Goal: Use online tool/utility: Utilize a website feature to perform a specific function

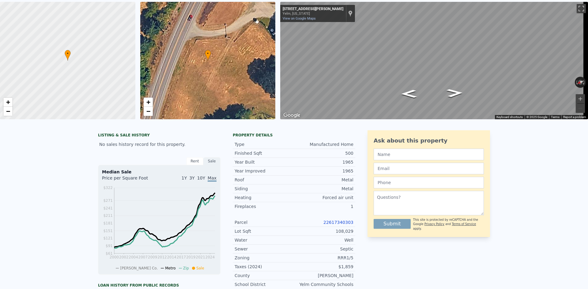
scroll to position [2, 0]
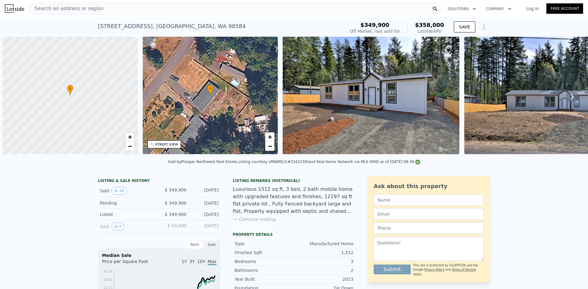
scroll to position [0, 2]
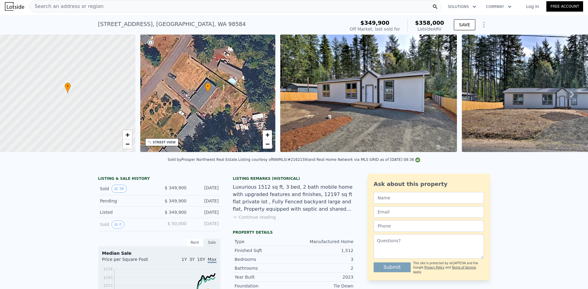
click at [84, 3] on span "Search an address or region" at bounding box center [67, 6] width 74 height 7
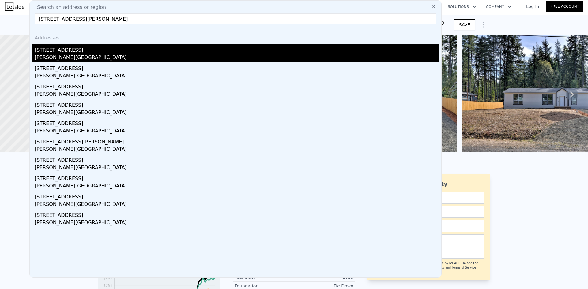
type input "[STREET_ADDRESS][PERSON_NAME]"
click at [72, 52] on div "[STREET_ADDRESS]" at bounding box center [237, 49] width 404 height 10
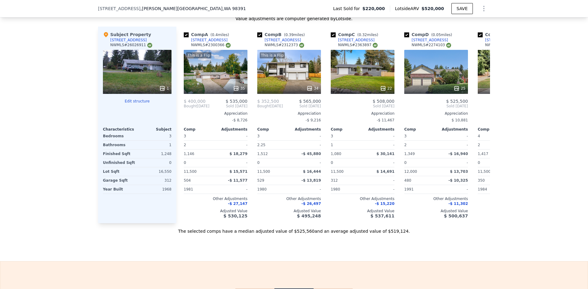
scroll to position [919, 0]
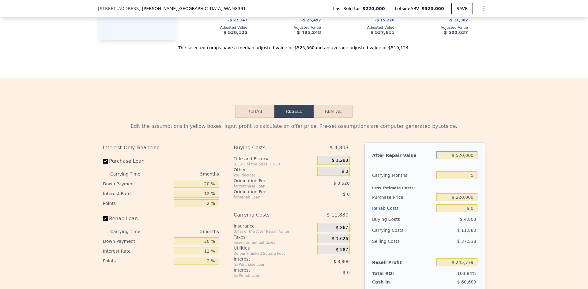
click at [464, 159] on input "$ 520,000" at bounding box center [456, 156] width 41 height 8
type input "$ 425"
type input "-$ 235,973"
type input "$ 425,000"
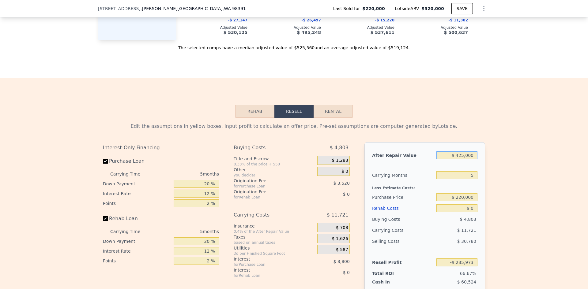
type input "$ 157,696"
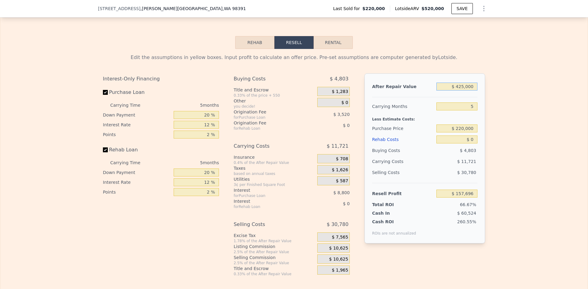
scroll to position [1011, 0]
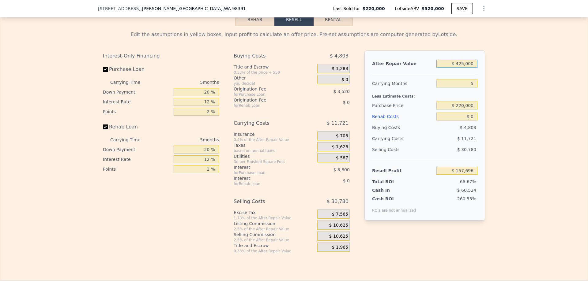
type input "$ 425,000"
click at [470, 87] on input "5" at bounding box center [456, 84] width 41 height 8
click at [469, 85] on input "5" at bounding box center [456, 84] width 41 height 8
type input "4"
type input "$ 160,039"
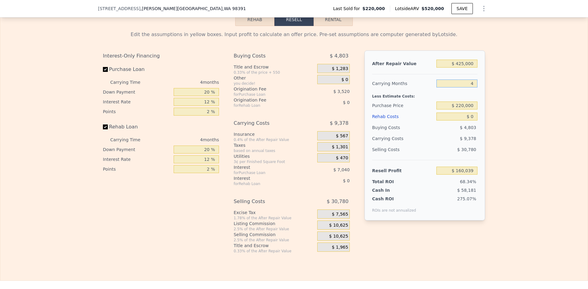
type input "4"
click at [464, 107] on input "$ 220,000" at bounding box center [456, 106] width 41 height 8
type input "$ 150,000"
click at [470, 119] on input "$ 0" at bounding box center [456, 117] width 41 height 8
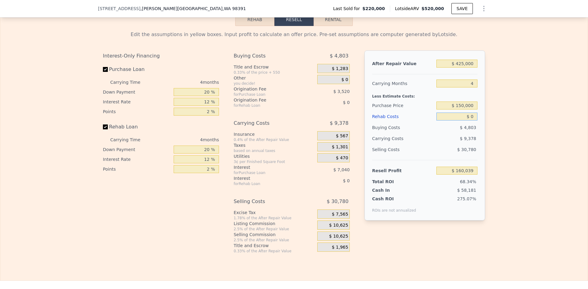
type input "$ 233,632"
type input "$ 7"
type input "$ 233,625"
type input "$ 70"
type input "$ 233,557"
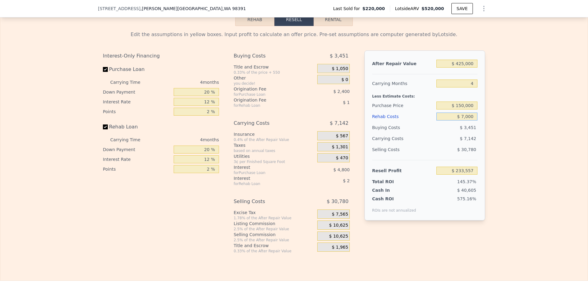
type input "$ 70,000"
type input "$ 160,272"
type input "$ 70,000"
click at [469, 108] on input "$ 150,000" at bounding box center [456, 106] width 41 height 8
click at [483, 114] on div "Edit the assumptions in yellow boxes. Input profit to calculate an offer price.…" at bounding box center [294, 140] width 392 height 228
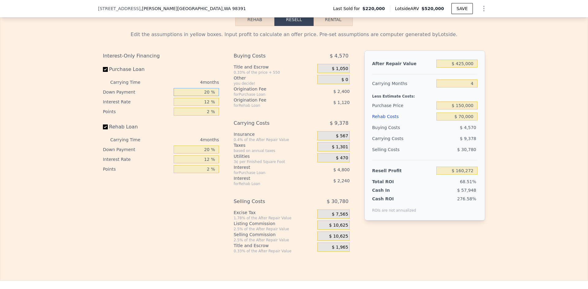
click at [205, 96] on input "20 %" at bounding box center [196, 92] width 45 height 8
type input "10 %"
type input "$ 159,372"
type input "10 %"
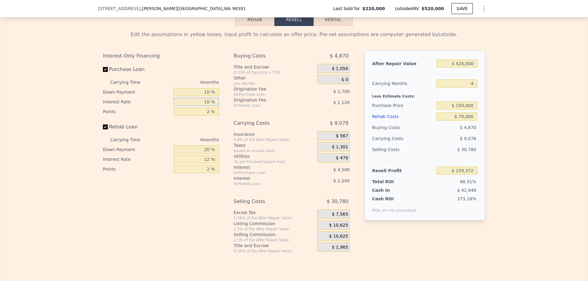
type input "10 %"
type input "$ 160,272"
type input "1 %"
type input "$ 161,622"
type input "10 %"
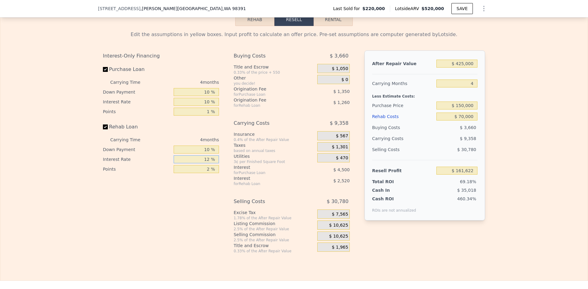
type input "$ 161,202"
type input "10 %"
type input "$ 161,622"
type input "1 %"
type input "$ 162,252"
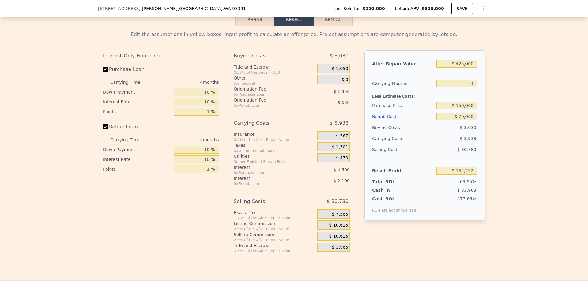
type input "1 %"
click at [341, 228] on span "$ 10,625" at bounding box center [338, 226] width 19 height 6
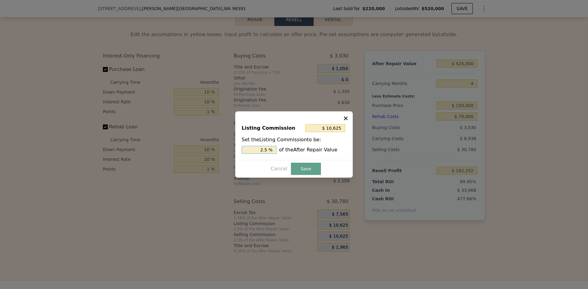
drag, startPoint x: 265, startPoint y: 149, endPoint x: 270, endPoint y: 149, distance: 5.2
click at [269, 149] on input "2.5 %" at bounding box center [259, 150] width 35 height 8
type input "$ 8,500"
type input "2 %"
click at [306, 166] on button "Save" at bounding box center [306, 169] width 30 height 12
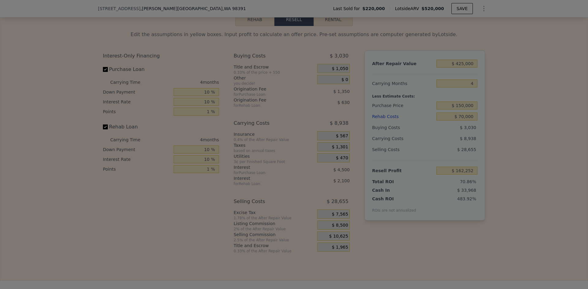
type input "$ 164,377"
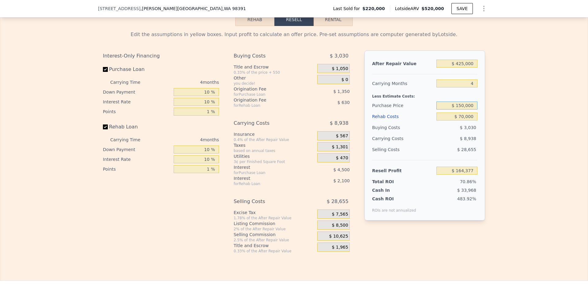
click at [461, 108] on input "$ 150,000" at bounding box center [456, 106] width 41 height 8
click at [513, 109] on div "Edit the assumptions in yellow boxes. Input profit to calculate an offer price.…" at bounding box center [293, 140] width 587 height 228
click at [461, 119] on input "$ 70,000" at bounding box center [456, 117] width 41 height 8
type input "$ 100,000"
type input "$ 133,207"
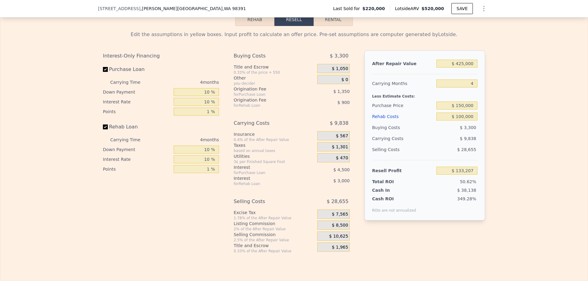
click at [487, 117] on div "Edit the assumptions in yellow boxes. Input profit to calculate an offer price.…" at bounding box center [294, 140] width 392 height 228
click at [461, 119] on input "$ 100,000" at bounding box center [456, 117] width 41 height 8
type input "$ 225,000"
type input "$ 3,330"
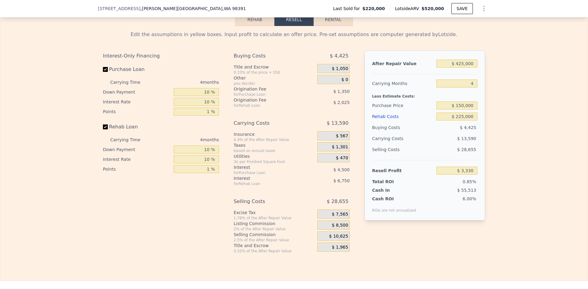
click at [498, 126] on div "Edit the assumptions in yellow boxes. Input profit to calculate an offer price.…" at bounding box center [293, 140] width 587 height 228
click at [465, 119] on input "$ 225,000" at bounding box center [456, 117] width 41 height 8
type input "$ 100"
type input "$ 237,002"
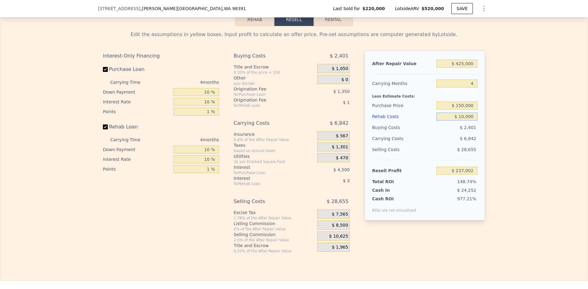
type input "$ 100,000"
type input "$ 133,207"
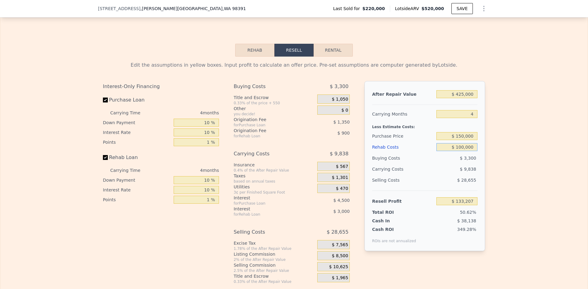
type input "$ 100,000"
click at [491, 137] on div "Edit the assumptions in yellow boxes. Input profit to calculate an offer price.…" at bounding box center [293, 171] width 587 height 228
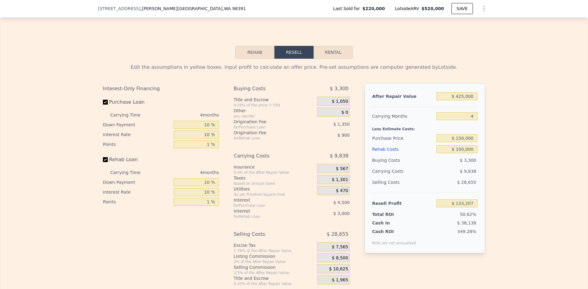
scroll to position [1008, 0]
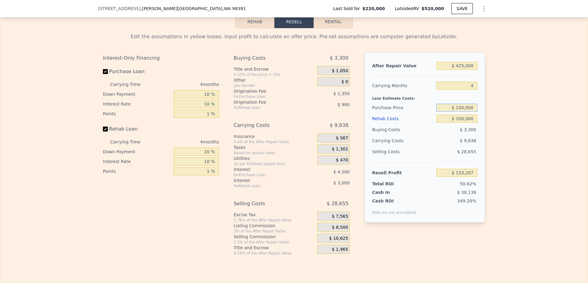
click at [464, 112] on input "$ 150,000" at bounding box center [456, 108] width 41 height 8
click at [500, 114] on div "Edit the assumptions in yellow boxes. Input profit to calculate an offer price.…" at bounding box center [293, 142] width 587 height 228
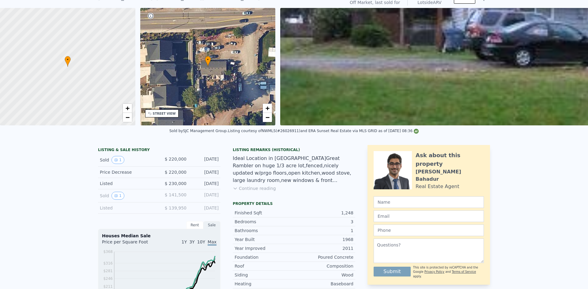
scroll to position [0, 0]
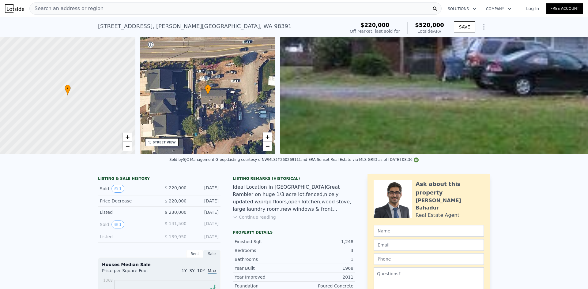
click at [85, 7] on span "Search an address or region" at bounding box center [67, 8] width 74 height 7
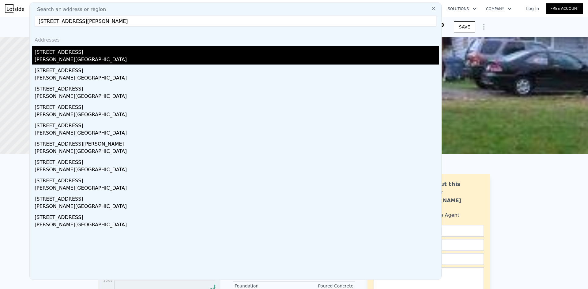
type input "[STREET_ADDRESS][PERSON_NAME]"
click at [71, 52] on div "[STREET_ADDRESS]" at bounding box center [237, 51] width 404 height 10
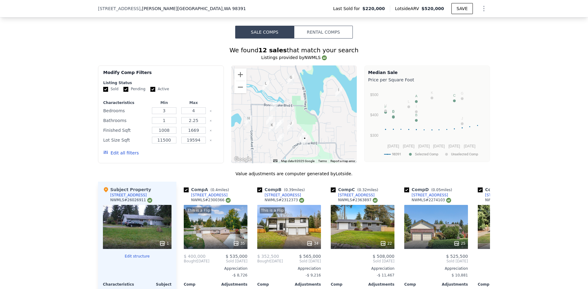
scroll to position [733, 0]
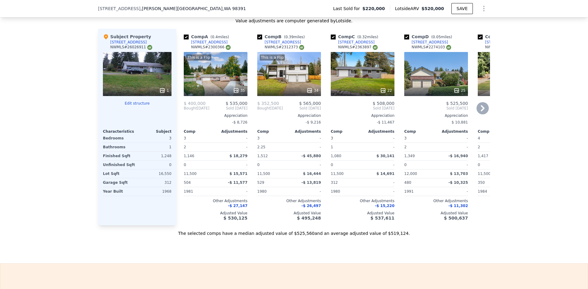
click at [234, 88] on icon at bounding box center [236, 91] width 6 height 6
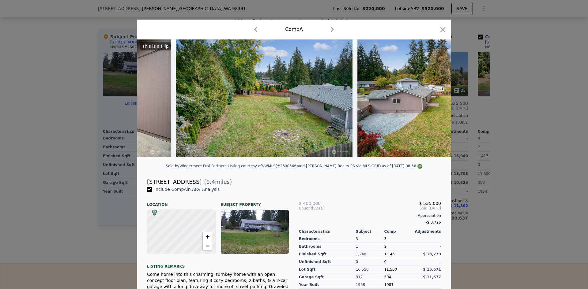
scroll to position [0, 5192]
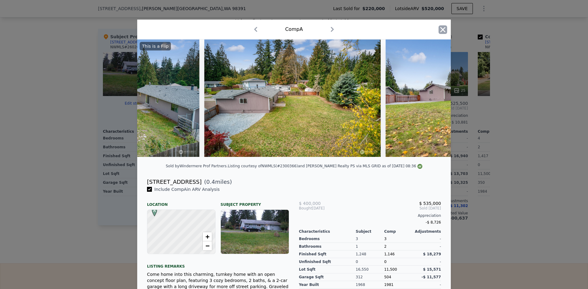
click at [442, 31] on icon "button" at bounding box center [442, 29] width 5 height 5
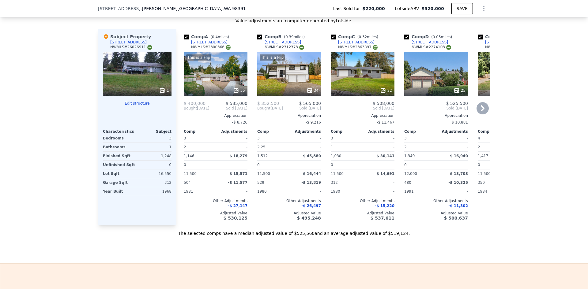
click at [205, 40] on div "[STREET_ADDRESS]" at bounding box center [209, 42] width 36 height 5
click at [481, 106] on icon at bounding box center [483, 108] width 4 height 6
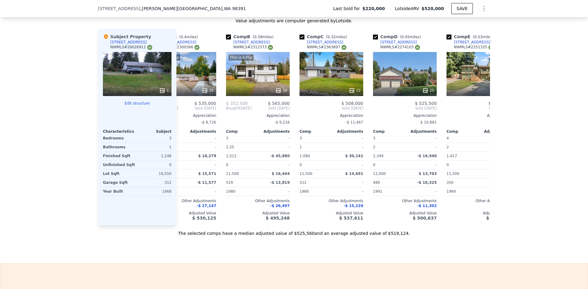
scroll to position [0, 147]
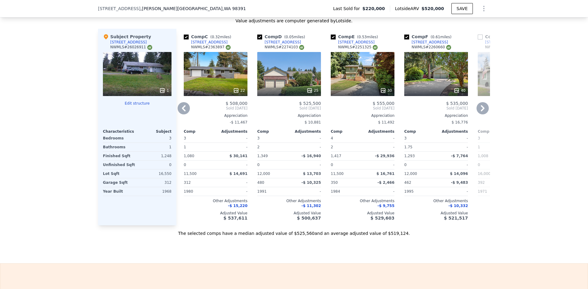
click at [477, 106] on icon at bounding box center [482, 108] width 12 height 12
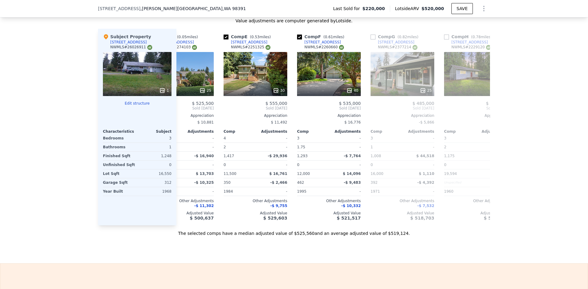
scroll to position [0, 294]
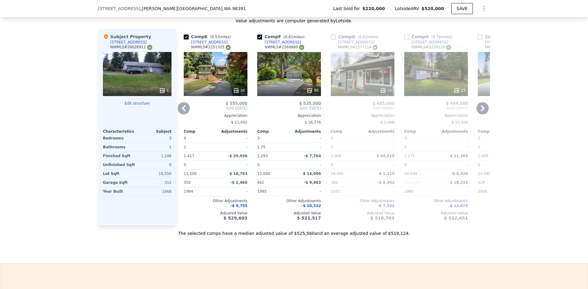
click at [381, 88] on icon at bounding box center [383, 91] width 6 height 6
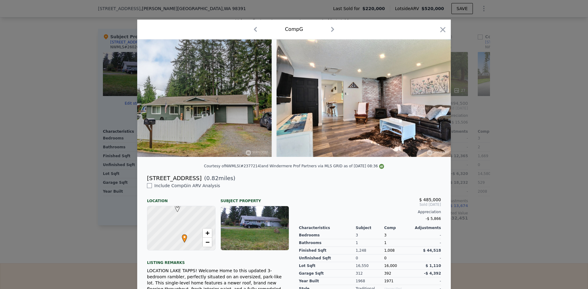
scroll to position [0, 220]
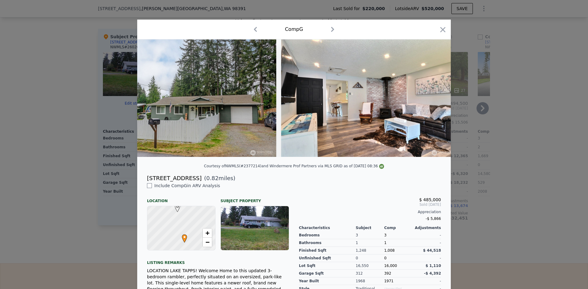
click at [441, 29] on icon "button" at bounding box center [442, 29] width 5 height 5
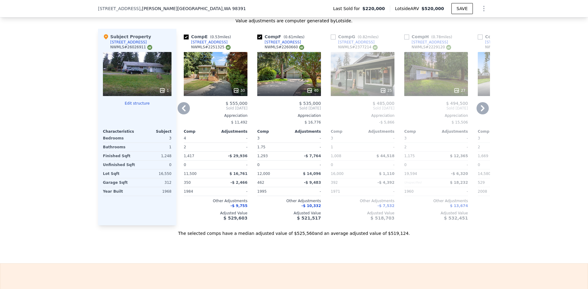
click at [455, 88] on icon at bounding box center [457, 91] width 6 height 6
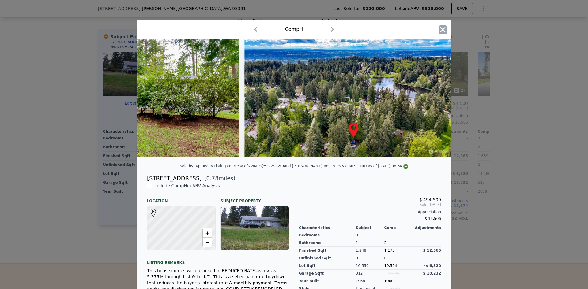
click at [439, 29] on icon "button" at bounding box center [443, 29] width 9 height 9
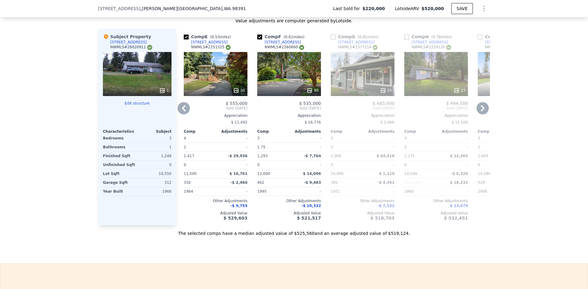
click at [479, 106] on icon at bounding box center [482, 108] width 12 height 12
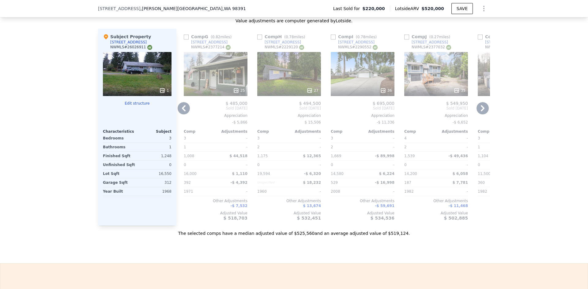
click at [478, 106] on icon at bounding box center [482, 108] width 12 height 12
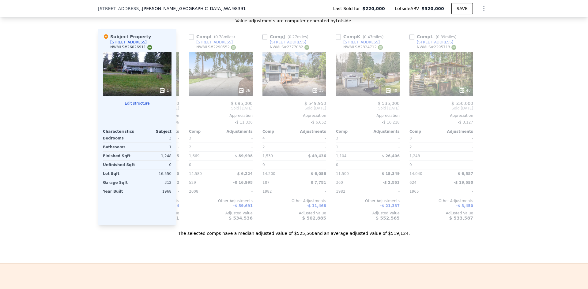
scroll to position [0, 583]
click at [178, 106] on icon at bounding box center [184, 108] width 12 height 12
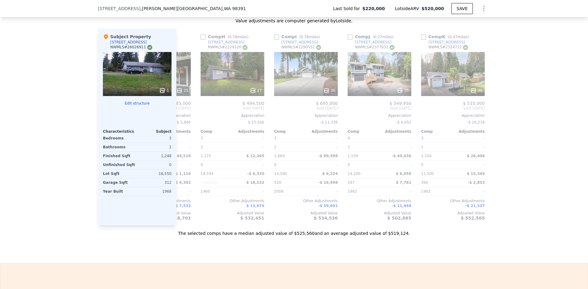
scroll to position [0, 436]
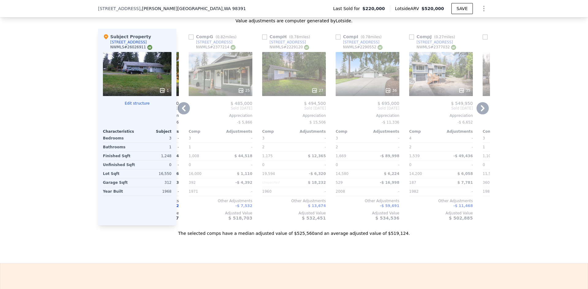
click at [182, 107] on icon at bounding box center [184, 108] width 12 height 12
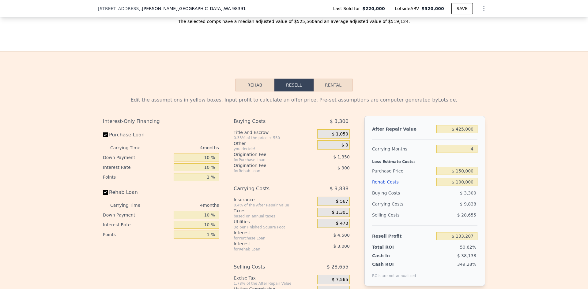
scroll to position [1008, 0]
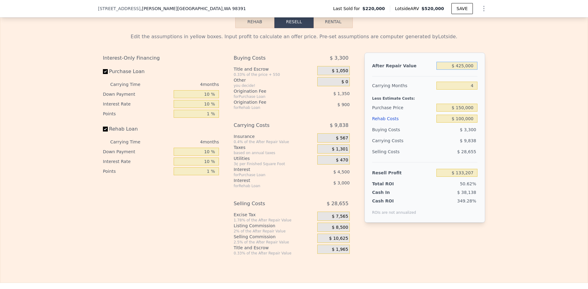
click at [465, 70] on input "$ 425,000" at bounding box center [456, 66] width 41 height 8
type input "$ 500"
type input "-$ 262,656"
type input "$ 500,000"
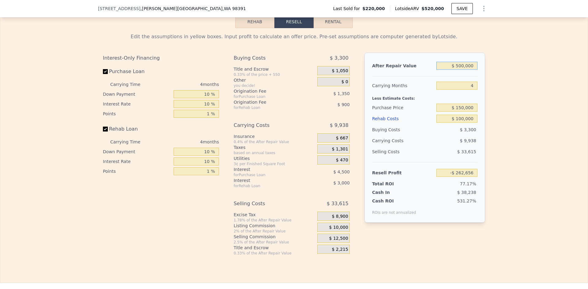
type input "$ 203,147"
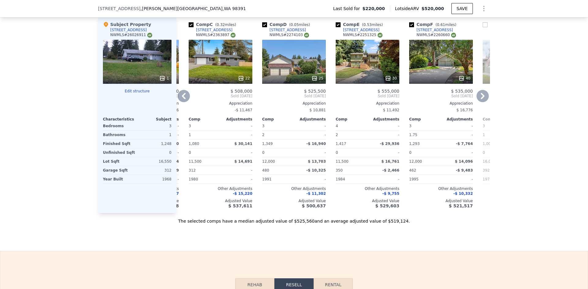
scroll to position [733, 0]
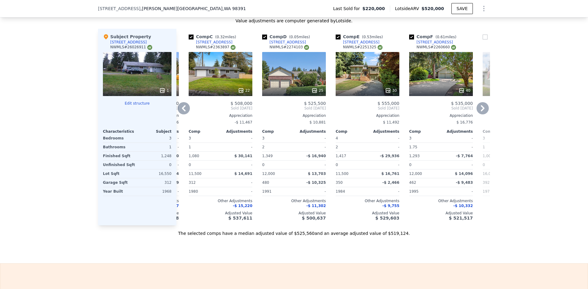
click at [478, 107] on icon at bounding box center [482, 108] width 12 height 12
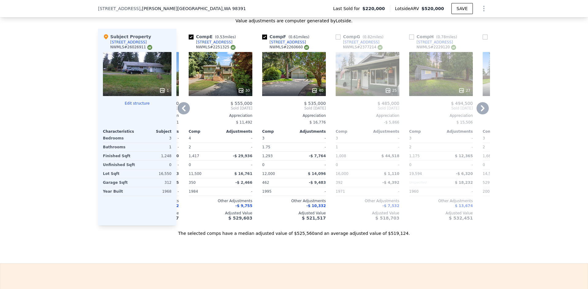
click at [478, 106] on icon at bounding box center [482, 108] width 12 height 12
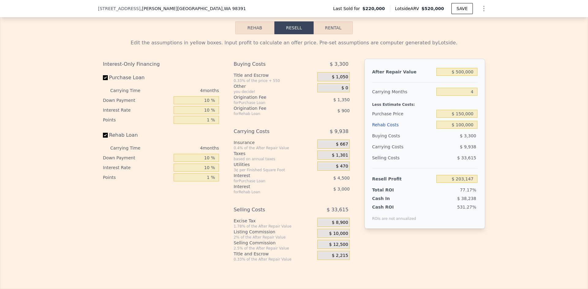
scroll to position [1039, 0]
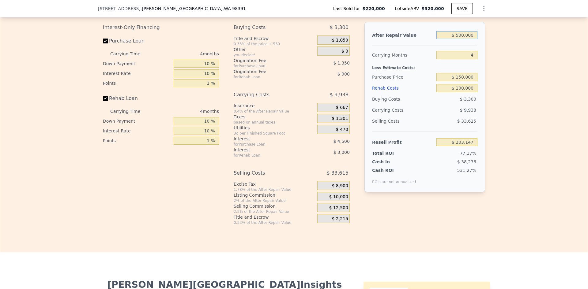
drag, startPoint x: 457, startPoint y: 37, endPoint x: 461, endPoint y: 37, distance: 4.0
click at [460, 37] on input "$ 500,000" at bounding box center [456, 35] width 41 height 8
type input "$ 480,000"
type input "$ 184,497"
type input "$ 480,000"
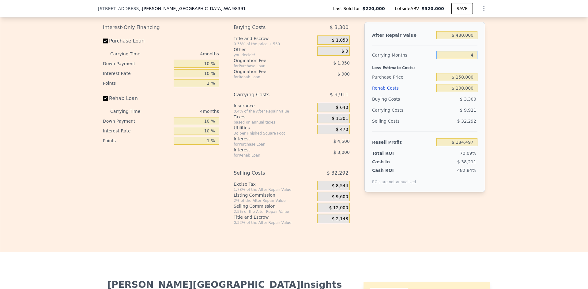
drag, startPoint x: 472, startPoint y: 59, endPoint x: 468, endPoint y: 58, distance: 4.9
click at [469, 58] on input "4" at bounding box center [456, 55] width 41 height 8
type input "5"
type input "$ 182,020"
type input "5"
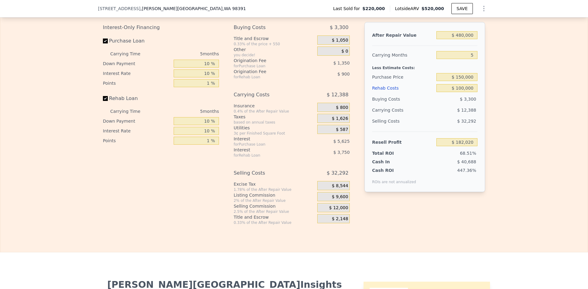
click at [488, 73] on div "Edit the assumptions in yellow boxes. Input profit to calculate an offer price.…" at bounding box center [293, 112] width 587 height 228
click at [464, 80] on input "$ 150,000" at bounding box center [456, 77] width 41 height 8
click at [465, 80] on input "$ 150,000" at bounding box center [456, 77] width 41 height 8
type input "$ 250,000"
click at [466, 91] on input "$ 100,000" at bounding box center [456, 88] width 41 height 8
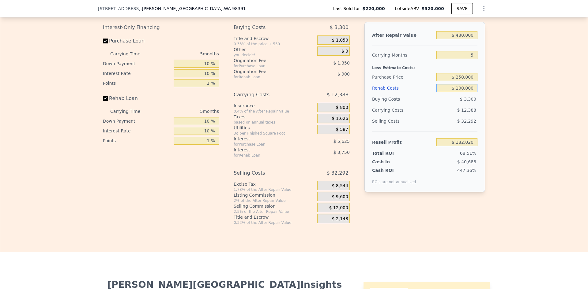
click at [466, 91] on input "$ 100,000" at bounding box center [456, 88] width 41 height 8
type input "$ 77,037"
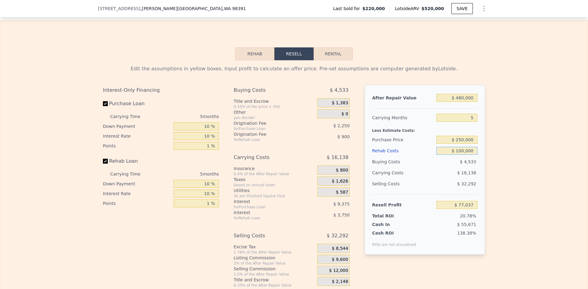
scroll to position [978, 0]
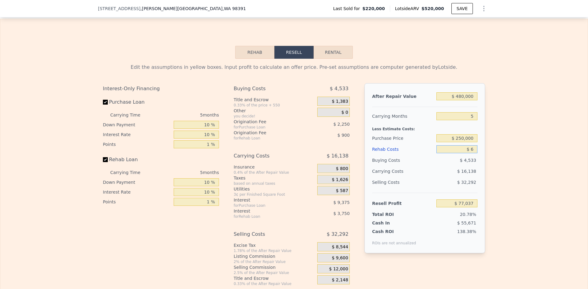
type input "$ 60"
type input "$ 181,626"
type input "$ 60,000"
type input "$ 118,897"
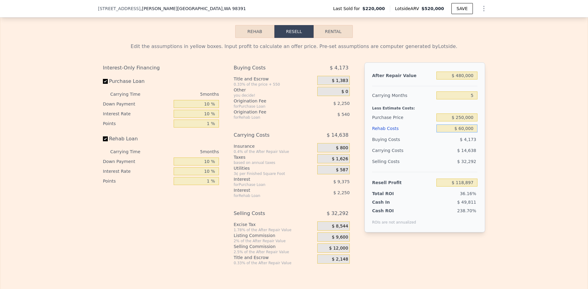
scroll to position [1008, 0]
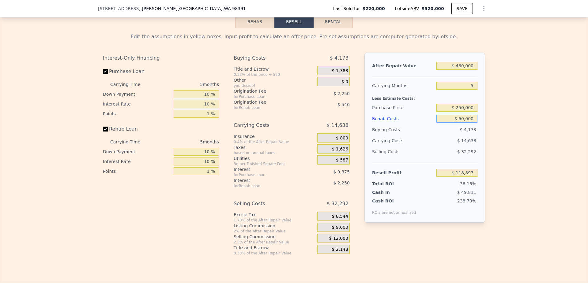
click at [466, 121] on input "$ 60,000" at bounding box center [456, 119] width 41 height 8
type input "$ 4,500"
type input "$ 176,976"
type input "$ 45,000"
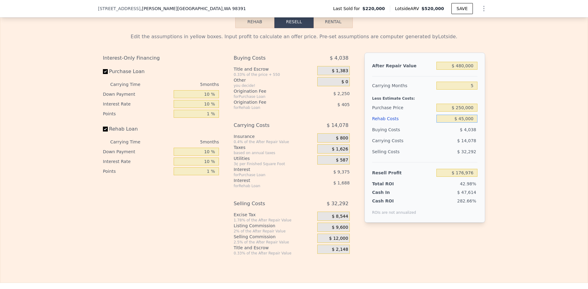
type input "$ 134,592"
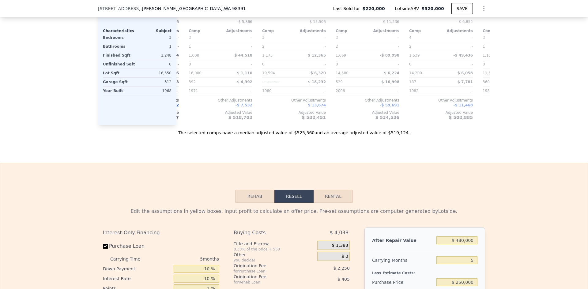
scroll to position [1039, 0]
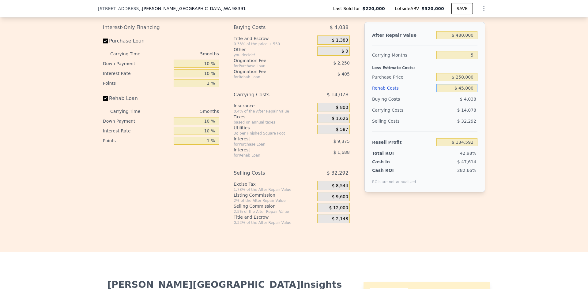
type input "$ 45,000"
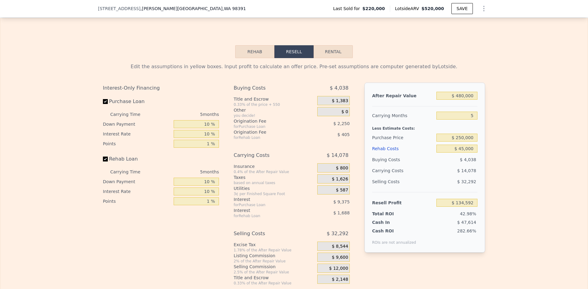
scroll to position [978, 0]
click at [461, 141] on input "$ 250,000" at bounding box center [456, 138] width 41 height 8
click at [495, 144] on div "Edit the assumptions in yellow boxes. Input profit to calculate an offer price.…" at bounding box center [293, 173] width 587 height 228
drag, startPoint x: 457, startPoint y: 141, endPoint x: 462, endPoint y: 141, distance: 5.2
click at [461, 141] on input "$ 250,000" at bounding box center [456, 138] width 41 height 8
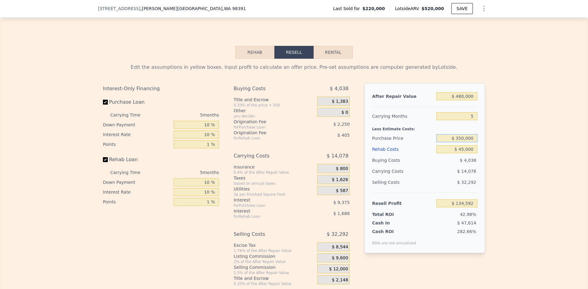
type input "$ 350,000"
click at [496, 140] on div "Edit the assumptions in yellow boxes. Input profit to calculate an offer price.…" at bounding box center [293, 173] width 587 height 228
type input "$ 29,609"
click at [461, 140] on input "$ 350,000" at bounding box center [456, 138] width 41 height 8
type input "$ 300,000"
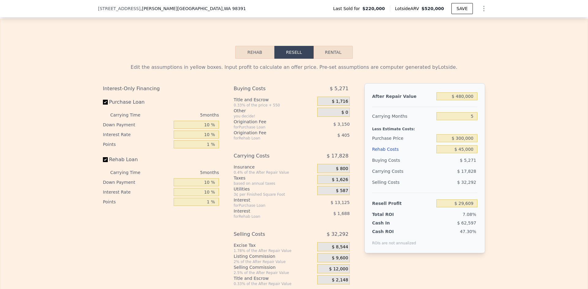
click at [499, 144] on div "Edit the assumptions in yellow boxes. Input profit to calculate an offer price.…" at bounding box center [293, 173] width 587 height 228
type input "$ 82,101"
click at [461, 142] on input "$ 300,000" at bounding box center [456, 138] width 41 height 8
click at [485, 144] on div "Edit the assumptions in yellow boxes. Input profit to calculate an offer price.…" at bounding box center [294, 173] width 392 height 228
drag, startPoint x: 459, startPoint y: 140, endPoint x: 462, endPoint y: 140, distance: 3.1
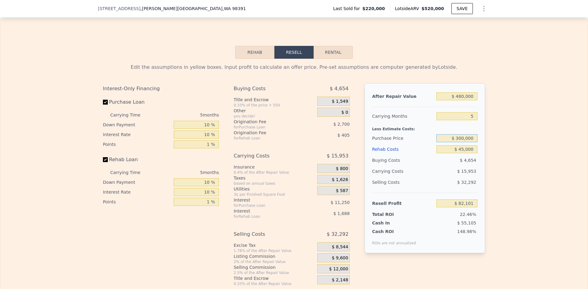
click at [463, 140] on input "$ 300,000" at bounding box center [456, 138] width 41 height 8
type input "$ 330,000"
click at [498, 145] on div "Edit the assumptions in yellow boxes. Input profit to calculate an offer price.…" at bounding box center [293, 173] width 587 height 228
type input "$ 50,606"
click at [462, 141] on input "$ 330,000" at bounding box center [456, 138] width 41 height 8
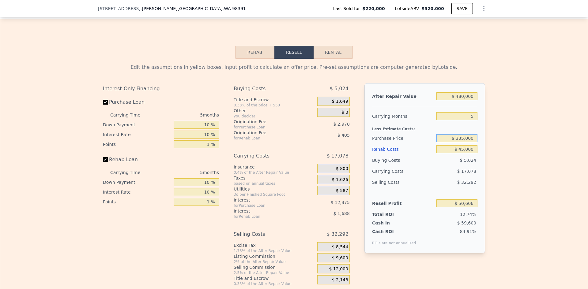
type input "$ 335,000"
click at [491, 147] on div "Edit the assumptions in yellow boxes. Input profit to calculate an offer price.…" at bounding box center [293, 173] width 587 height 228
type input "$ 45,354"
click at [460, 141] on input "$ 335,000" at bounding box center [456, 138] width 41 height 8
type input "$ 305,000"
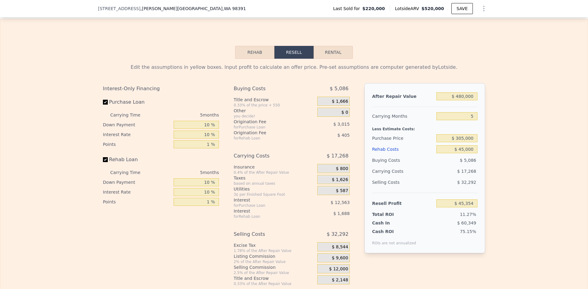
click at [497, 151] on div "Edit the assumptions in yellow boxes. Input profit to calculate an offer price.…" at bounding box center [293, 173] width 587 height 228
type input "$ 76,849"
drag, startPoint x: 456, startPoint y: 141, endPoint x: 461, endPoint y: 141, distance: 4.3
click at [461, 141] on input "$ 305,000" at bounding box center [456, 138] width 41 height 8
type input "$ 295,000"
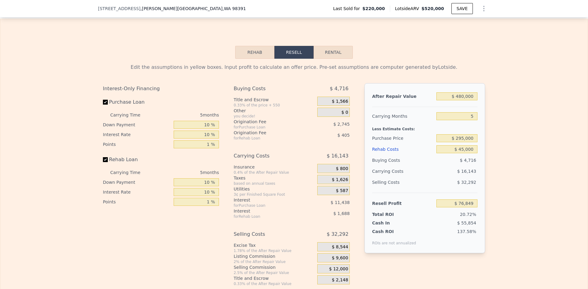
click at [489, 145] on div "Edit the assumptions in yellow boxes. Input profit to calculate an offer price.…" at bounding box center [293, 173] width 587 height 228
type input "$ 87,348"
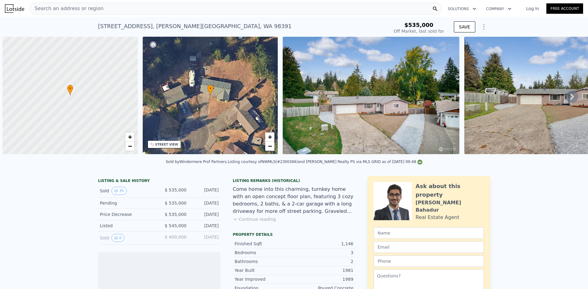
scroll to position [0, 2]
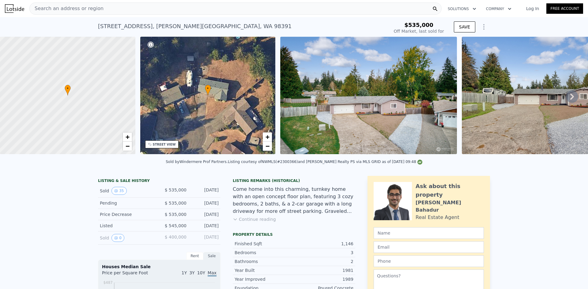
type input "-$ 565,343"
drag, startPoint x: 197, startPoint y: 25, endPoint x: 92, endPoint y: 29, distance: 104.5
click at [92, 29] on div "19208 78th St E , Bonney Lake , WA 98391 Sold Dec 2024 for $535k $535,000 Off M…" at bounding box center [294, 27] width 588 height 20
type input "$ 526,000"
type input "-$ 77,459"
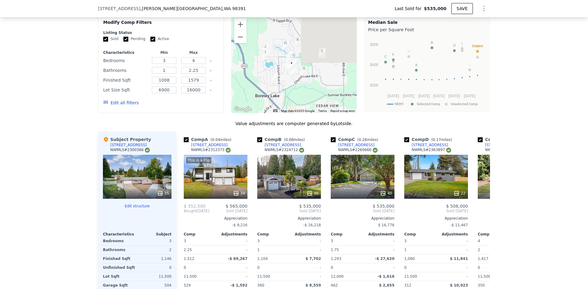
scroll to position [672, 0]
